Goal: Information Seeking & Learning: Learn about a topic

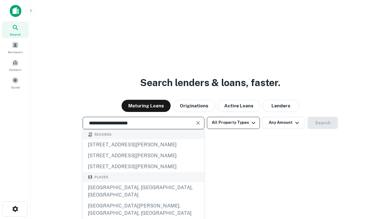
click at [143, 201] on div "[GEOGRAPHIC_DATA], [GEOGRAPHIC_DATA], [GEOGRAPHIC_DATA]" at bounding box center [143, 191] width 121 height 18
click at [233, 123] on button "All Property Types" at bounding box center [233, 123] width 53 height 12
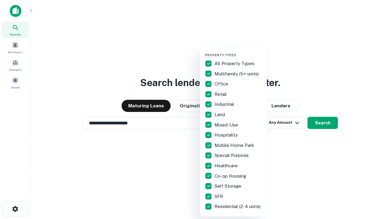
type input "**********"
click at [238, 51] on button "button" at bounding box center [238, 51] width 67 height 0
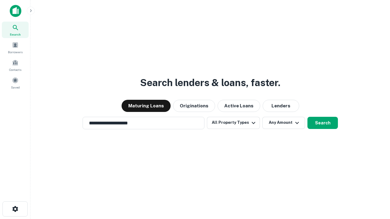
scroll to position [4, 73]
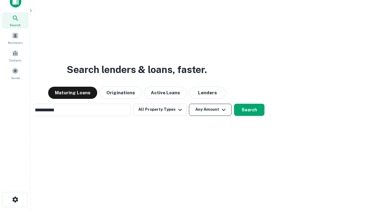
click at [189, 104] on button "Any Amount" at bounding box center [210, 110] width 43 height 12
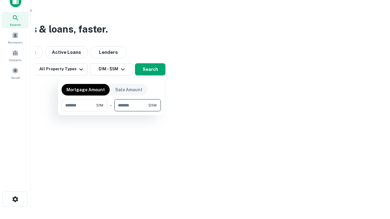
type input "*******"
click at [111, 111] on button "button" at bounding box center [111, 111] width 99 height 0
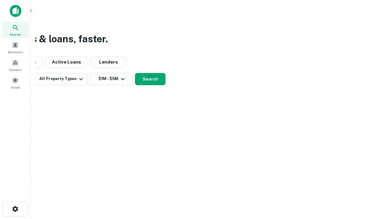
scroll to position [0, 0]
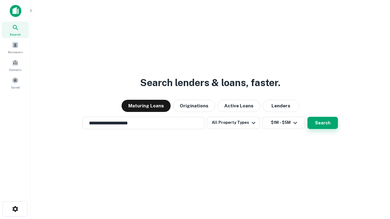
click at [307, 117] on button "Search" at bounding box center [322, 123] width 30 height 12
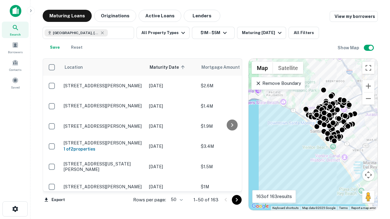
click at [176, 200] on body "Search Borrowers Contacts Saved Maturing Loans Originations Active Loans Lender…" at bounding box center [195, 109] width 390 height 219
click at [176, 185] on li "25" at bounding box center [176, 184] width 18 height 11
